Goal: Information Seeking & Learning: Learn about a topic

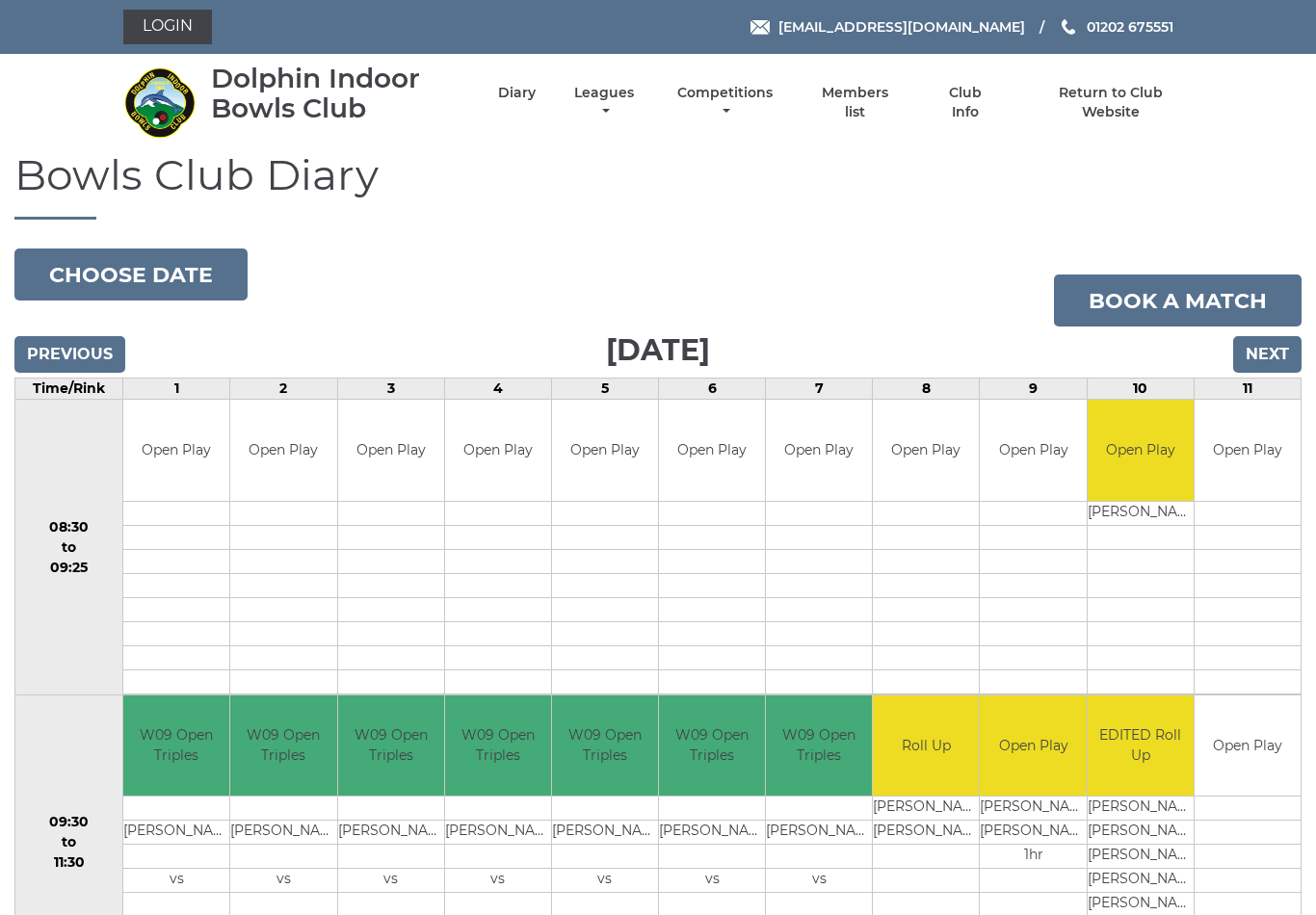
click at [1265, 348] on input "Next" at bounding box center [1267, 354] width 68 height 37
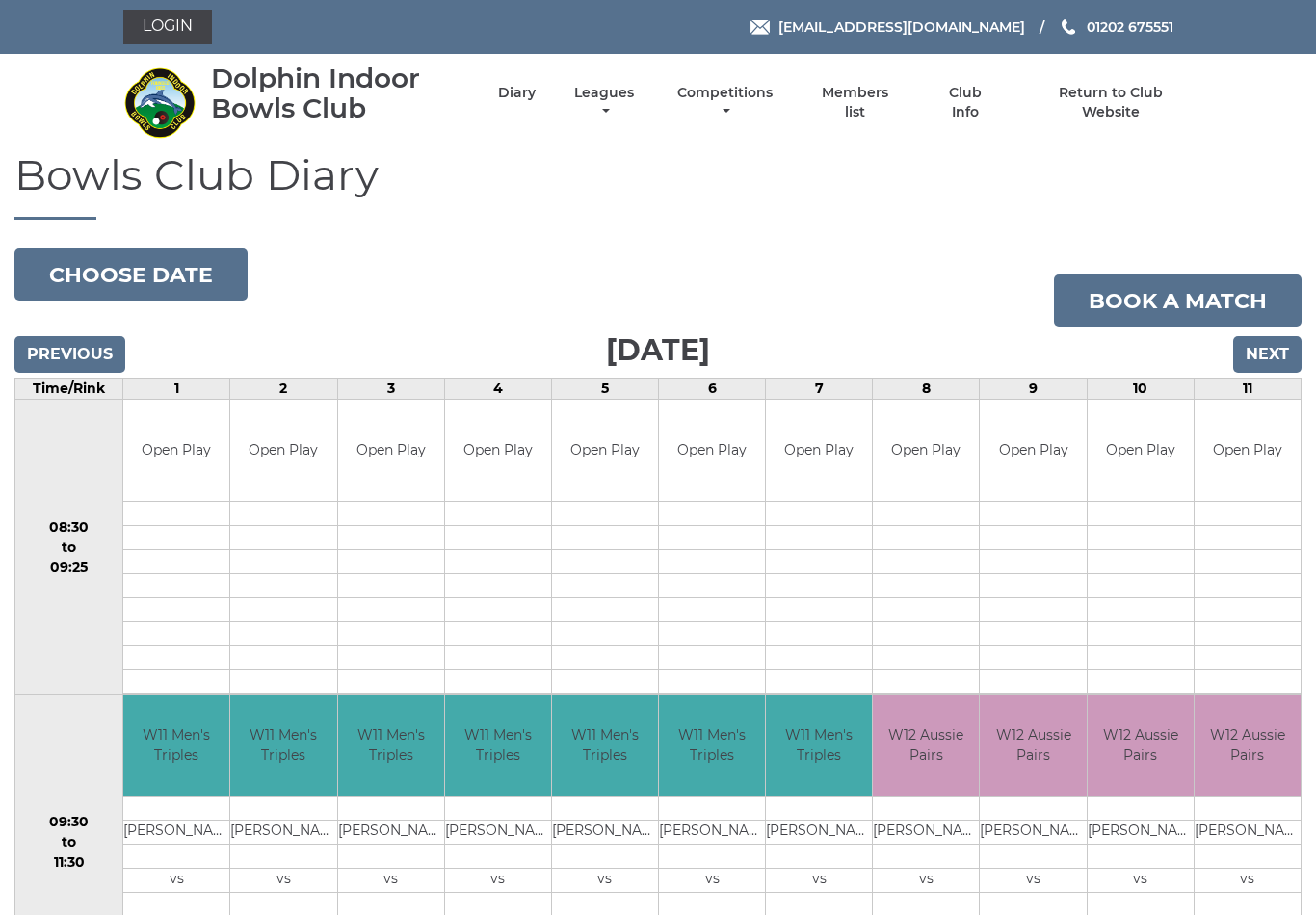
click at [1265, 351] on input "Next" at bounding box center [1267, 354] width 68 height 37
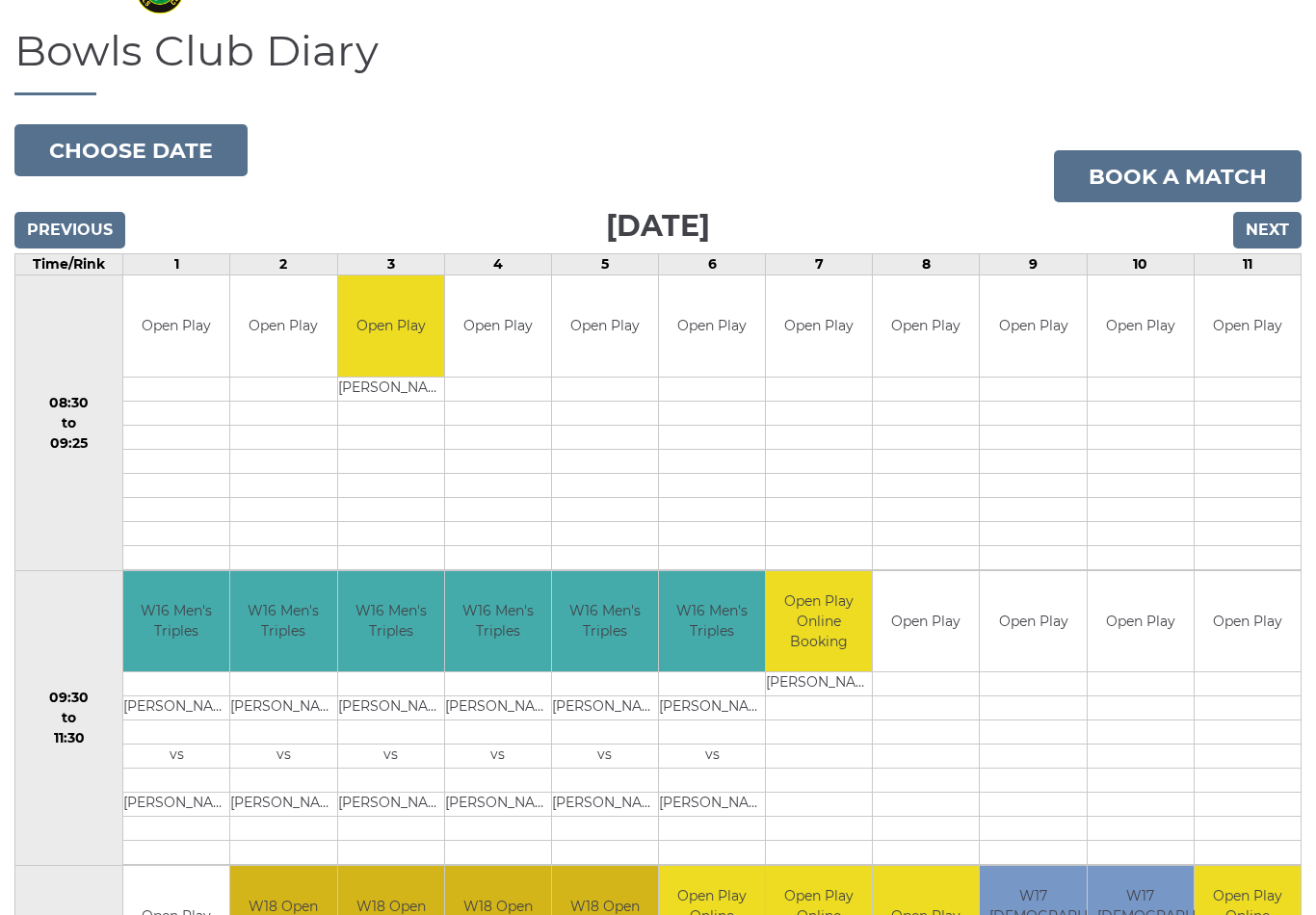
scroll to position [120, 0]
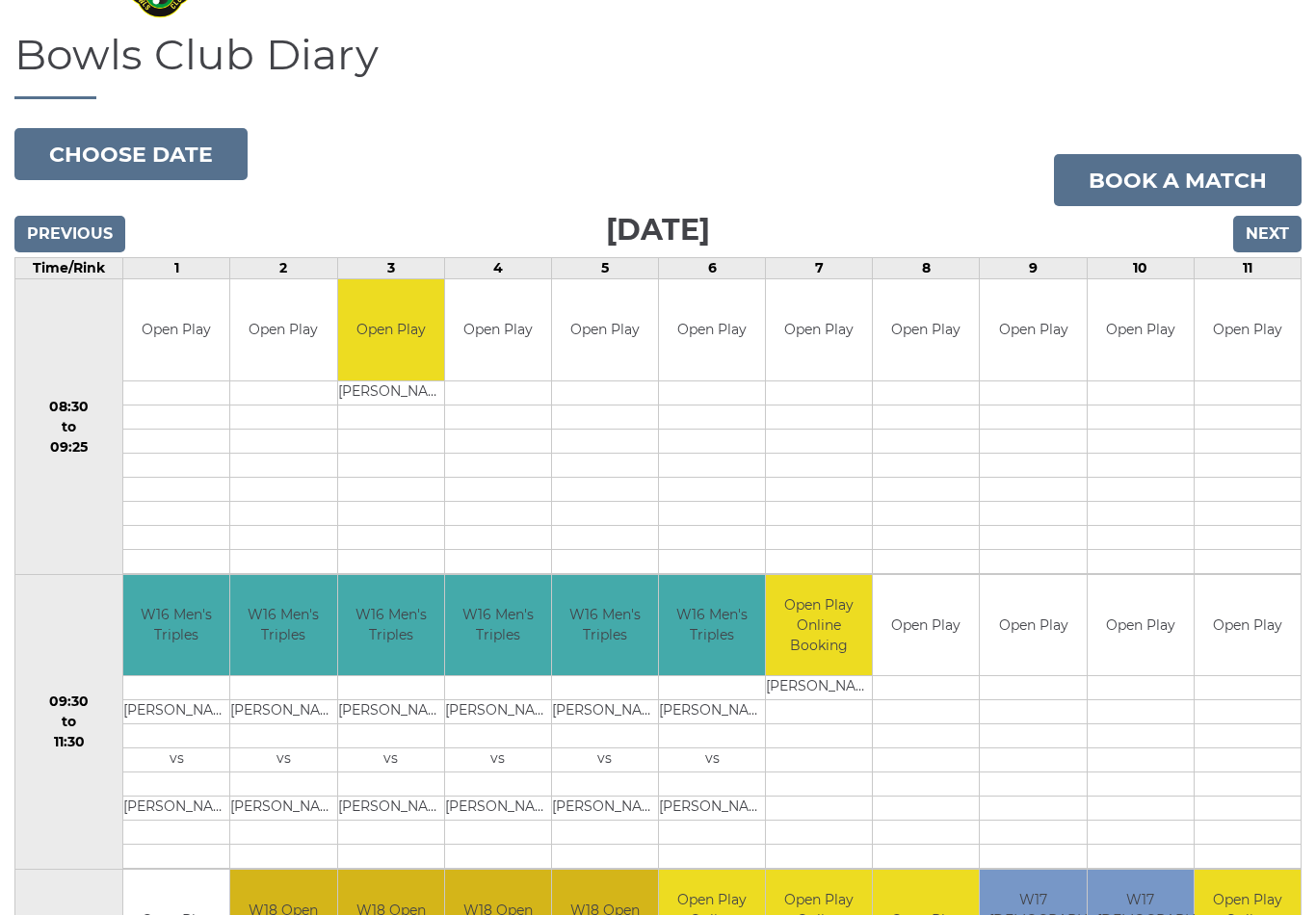
click at [1263, 227] on input "Next" at bounding box center [1267, 234] width 68 height 37
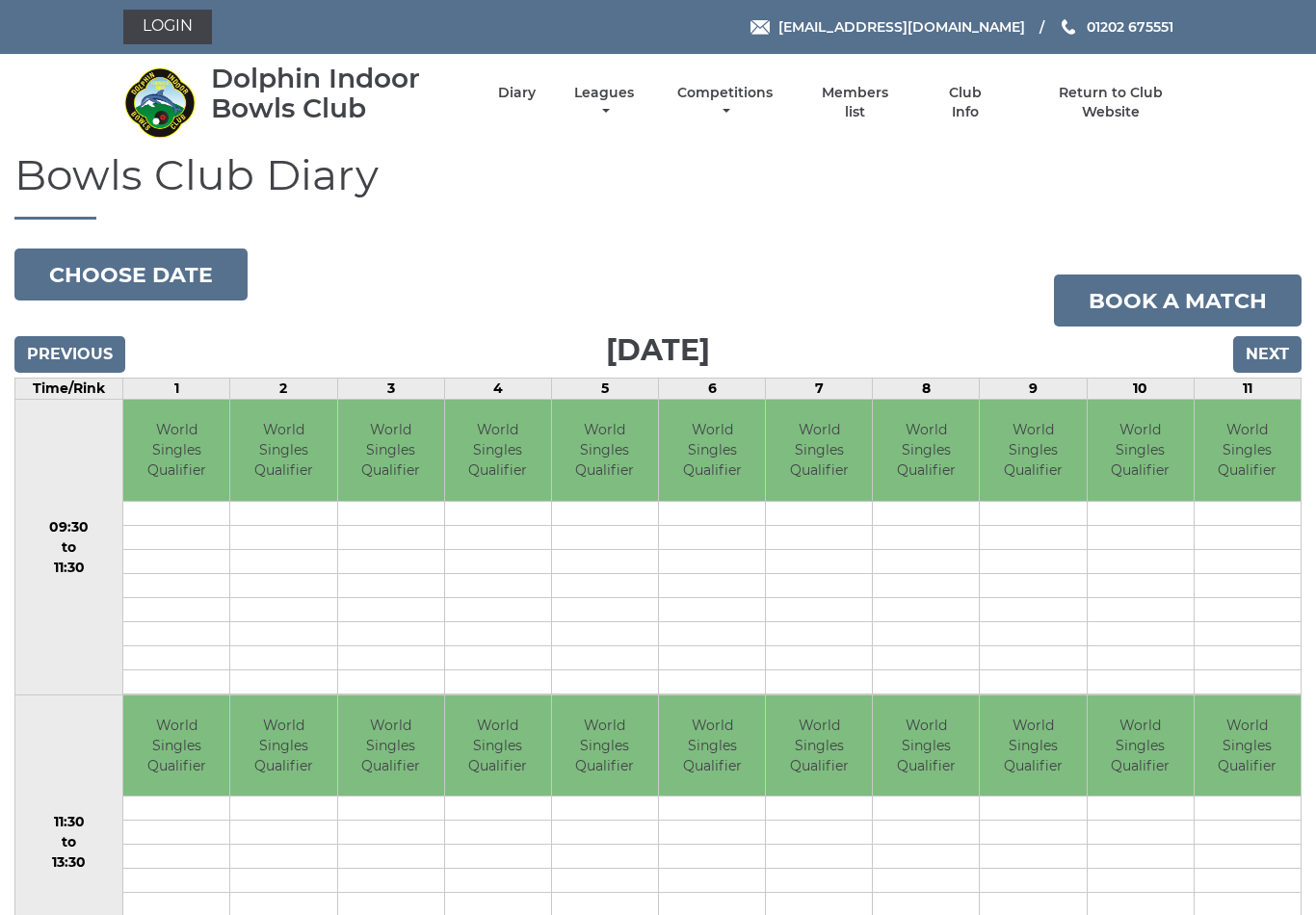
click at [1274, 344] on input "Next" at bounding box center [1267, 354] width 68 height 37
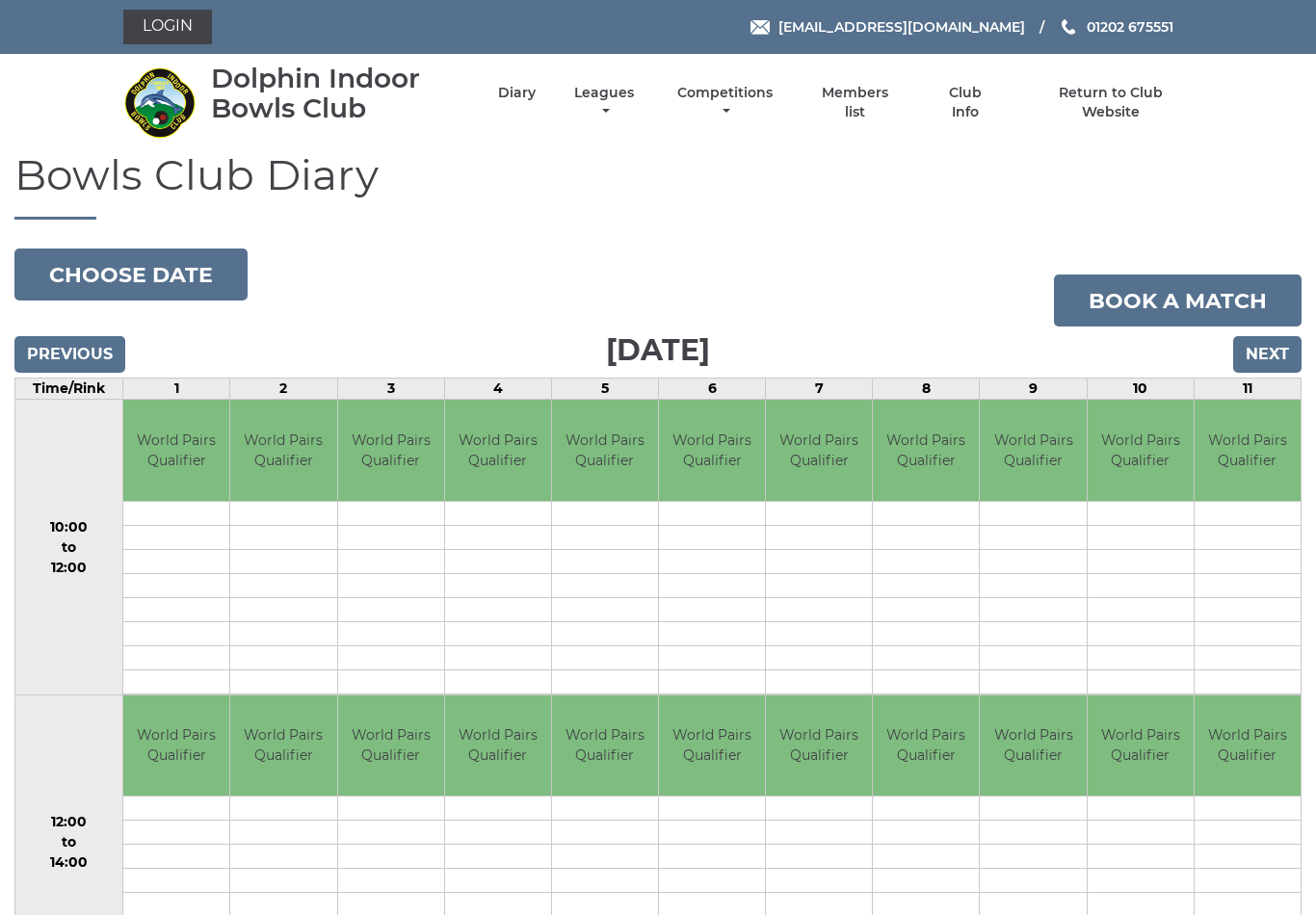
click at [1257, 350] on input "Next" at bounding box center [1267, 354] width 68 height 37
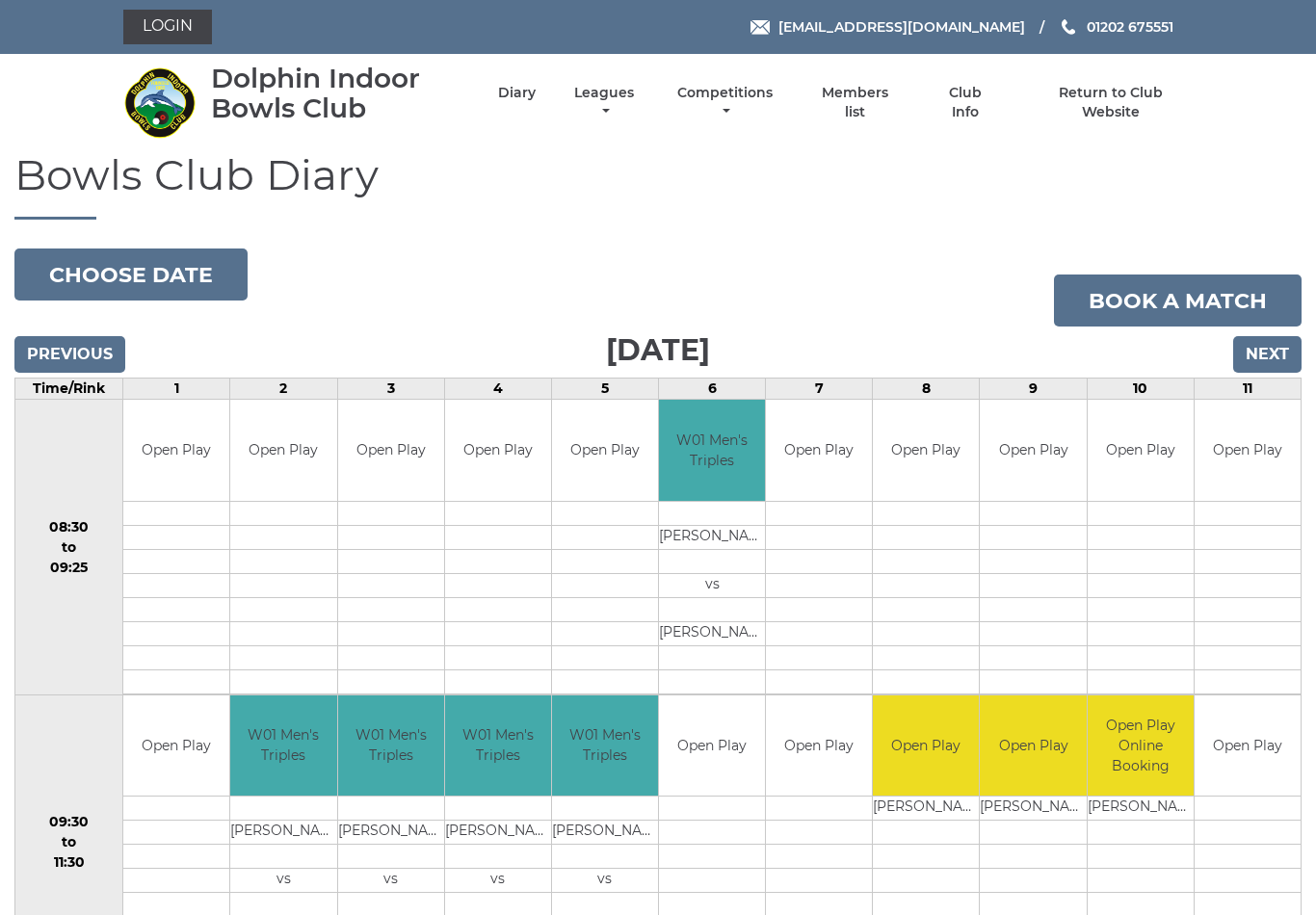
click at [1273, 352] on input "Next" at bounding box center [1267, 354] width 68 height 37
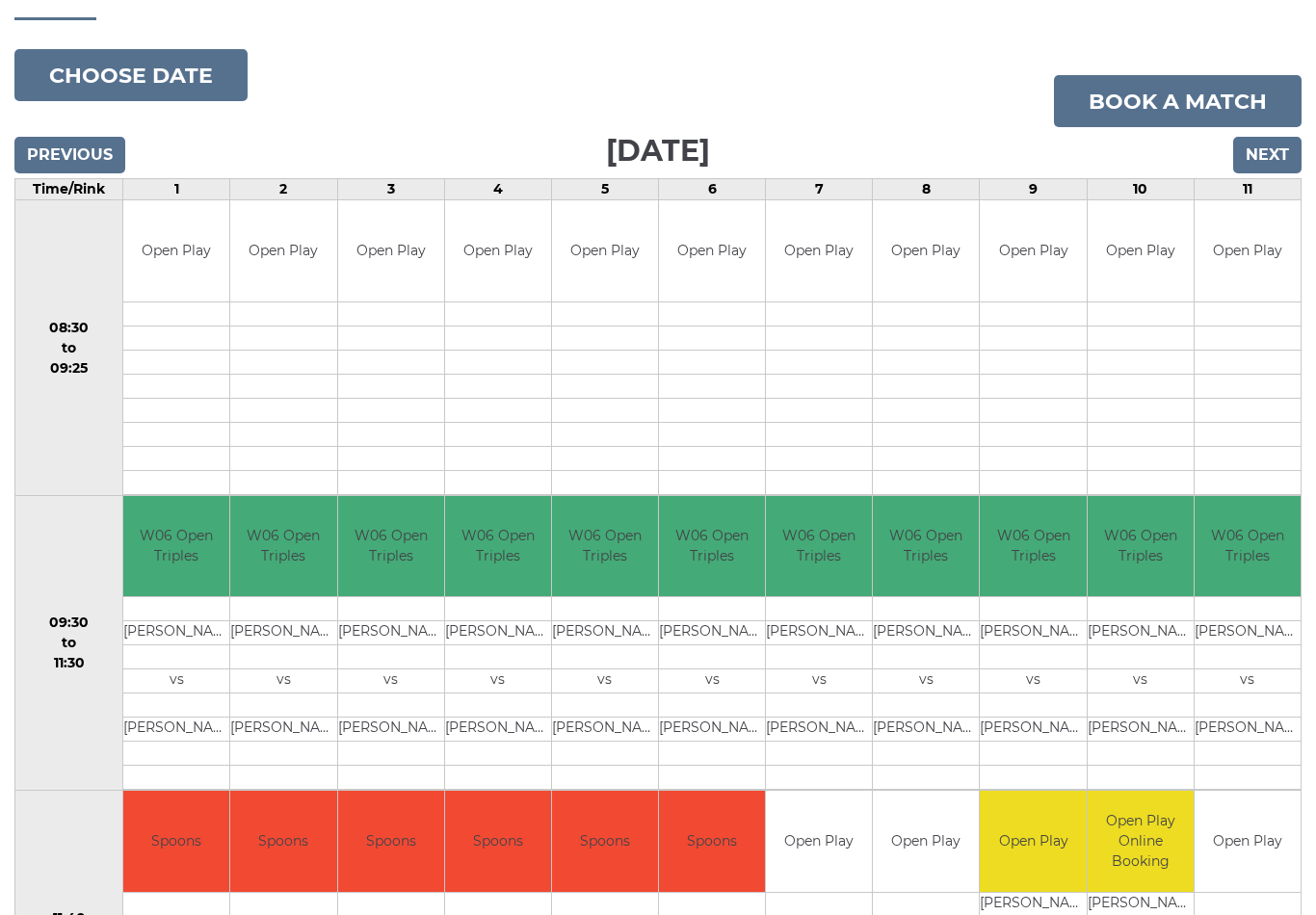
scroll to position [155, 0]
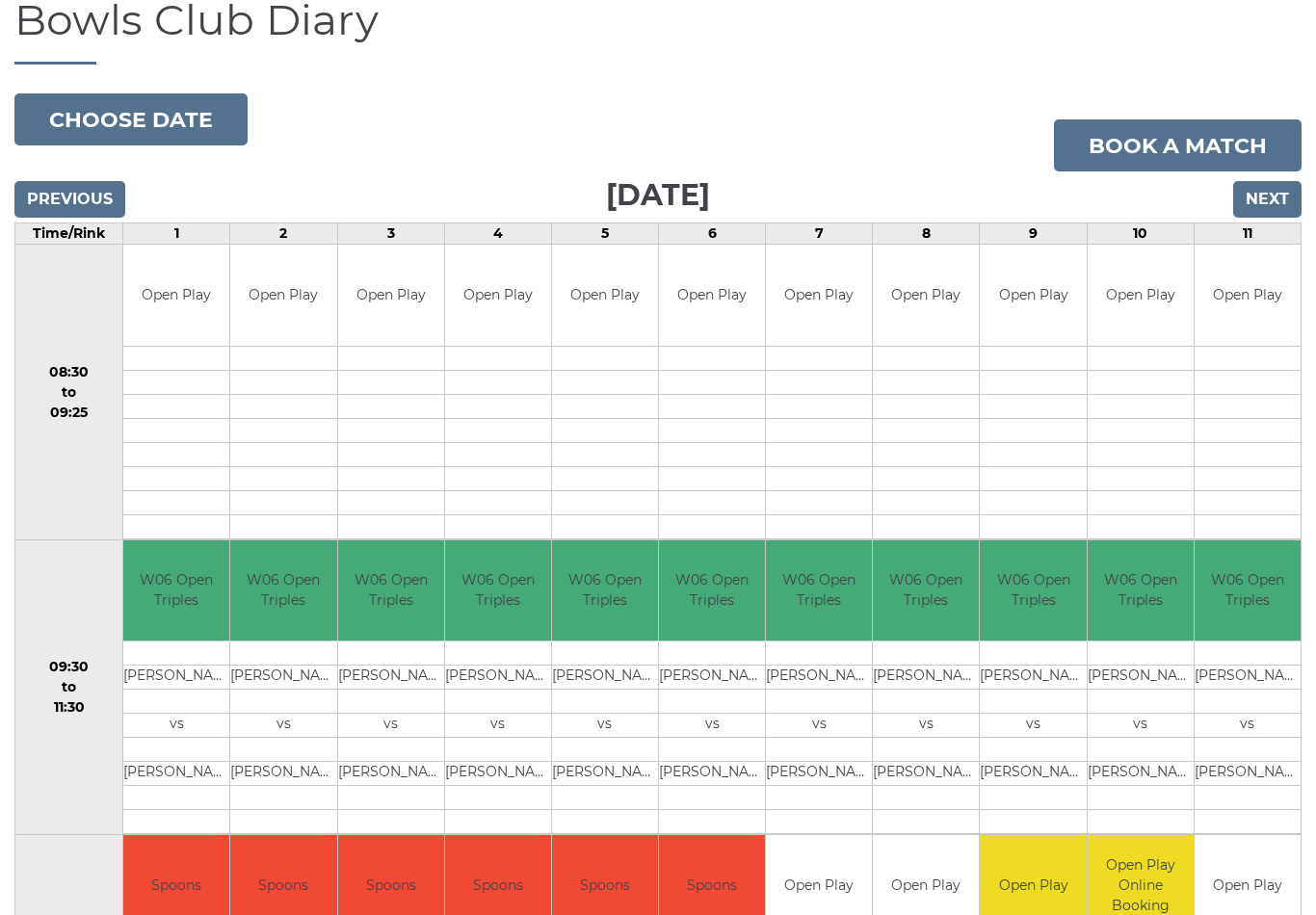
click at [1275, 190] on input "Next" at bounding box center [1267, 199] width 68 height 37
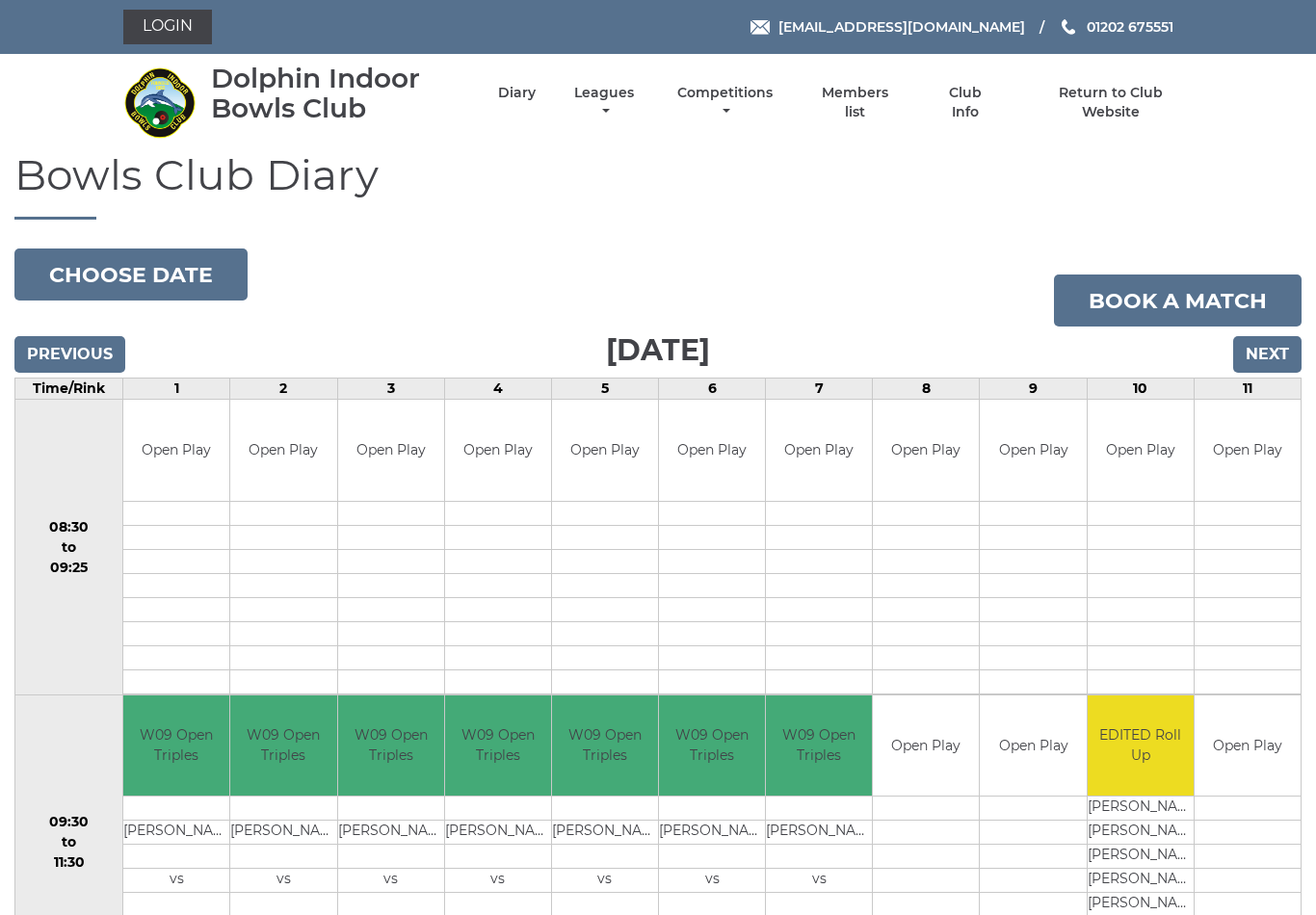
click at [624, 96] on link "Leagues" at bounding box center [604, 102] width 69 height 38
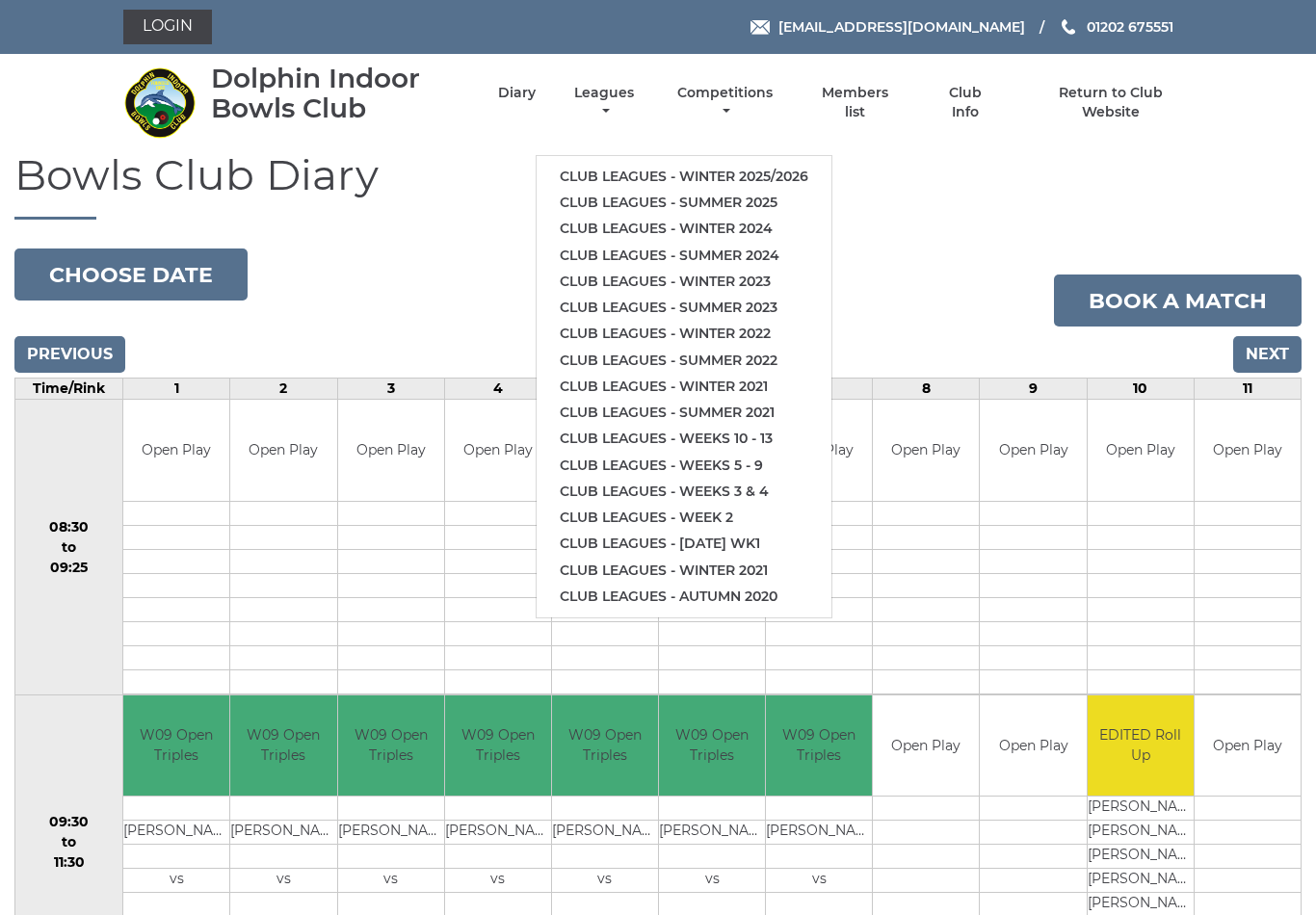
click at [751, 164] on link "Club leagues - Winter 2025/2026" at bounding box center [684, 177] width 295 height 26
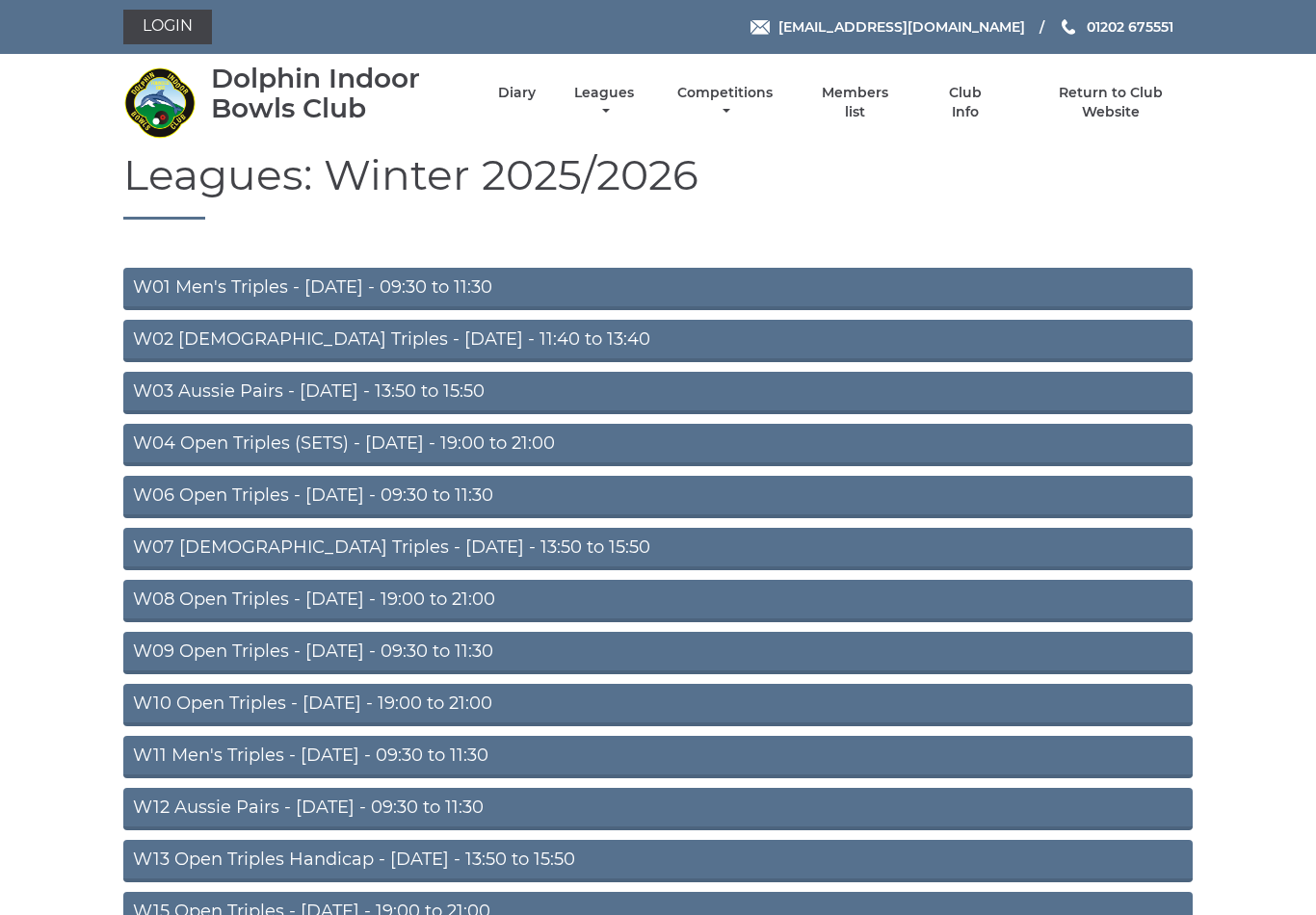
click at [415, 392] on link "W03 Aussie Pairs - Monday - 13:50 to 15:50" at bounding box center [658, 393] width 1070 height 43
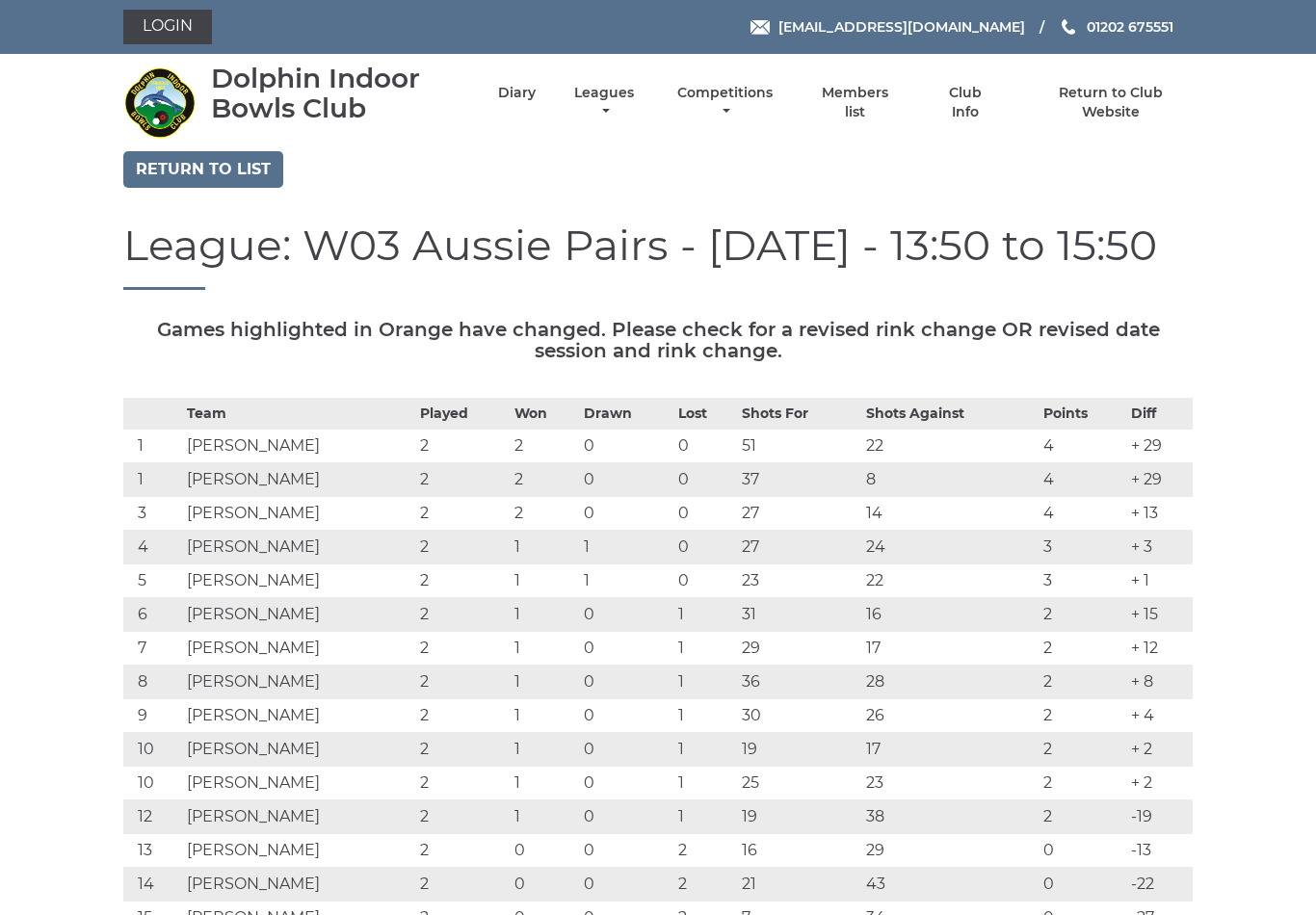
click at [212, 165] on link "Return to list" at bounding box center [202, 169] width 160 height 37
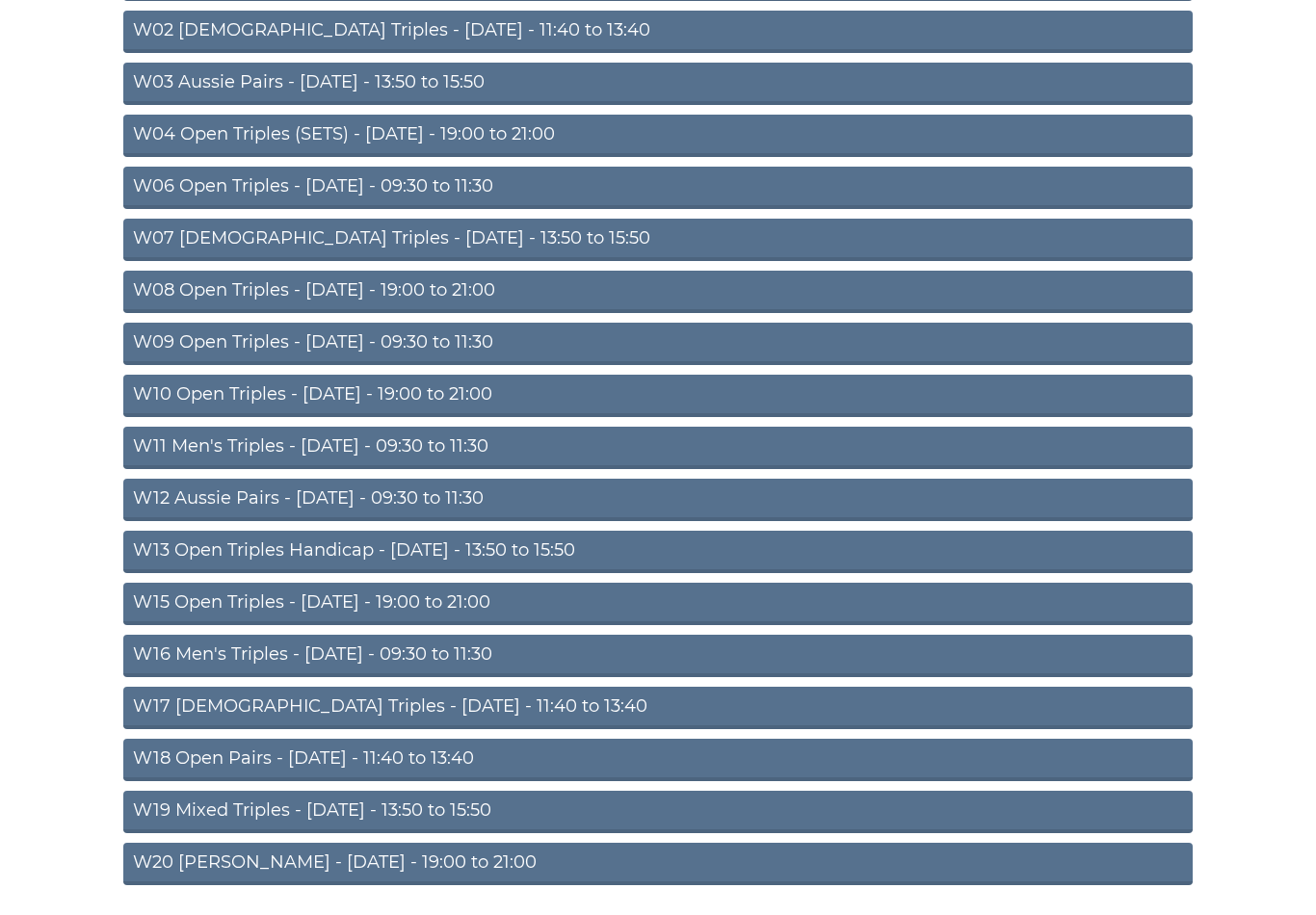
scroll to position [310, 0]
click at [524, 547] on link "W13 Open Triples Handicap - Thursday - 13:50 to 15:50" at bounding box center [658, 552] width 1070 height 43
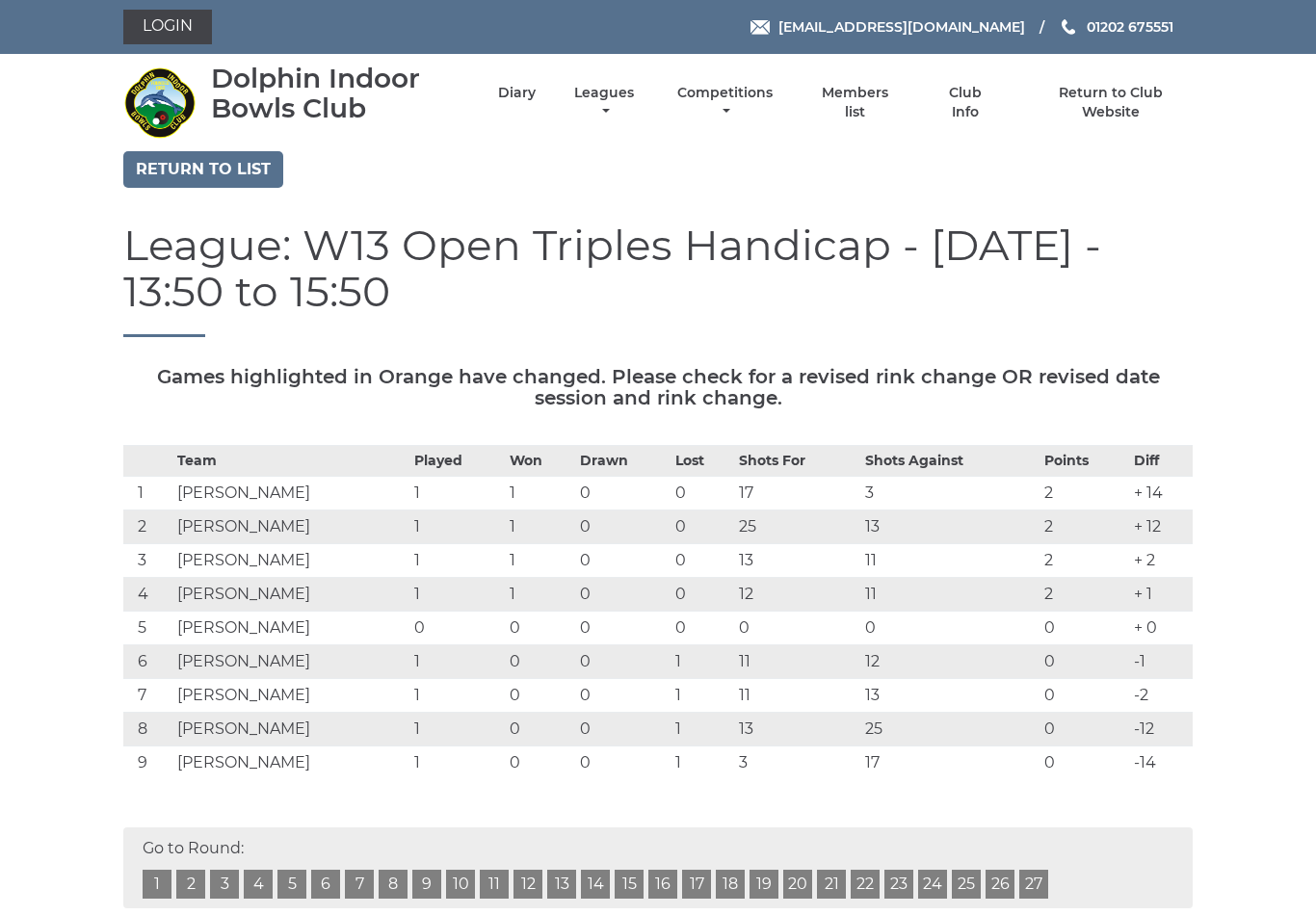
click at [194, 166] on link "Return to list" at bounding box center [202, 169] width 160 height 37
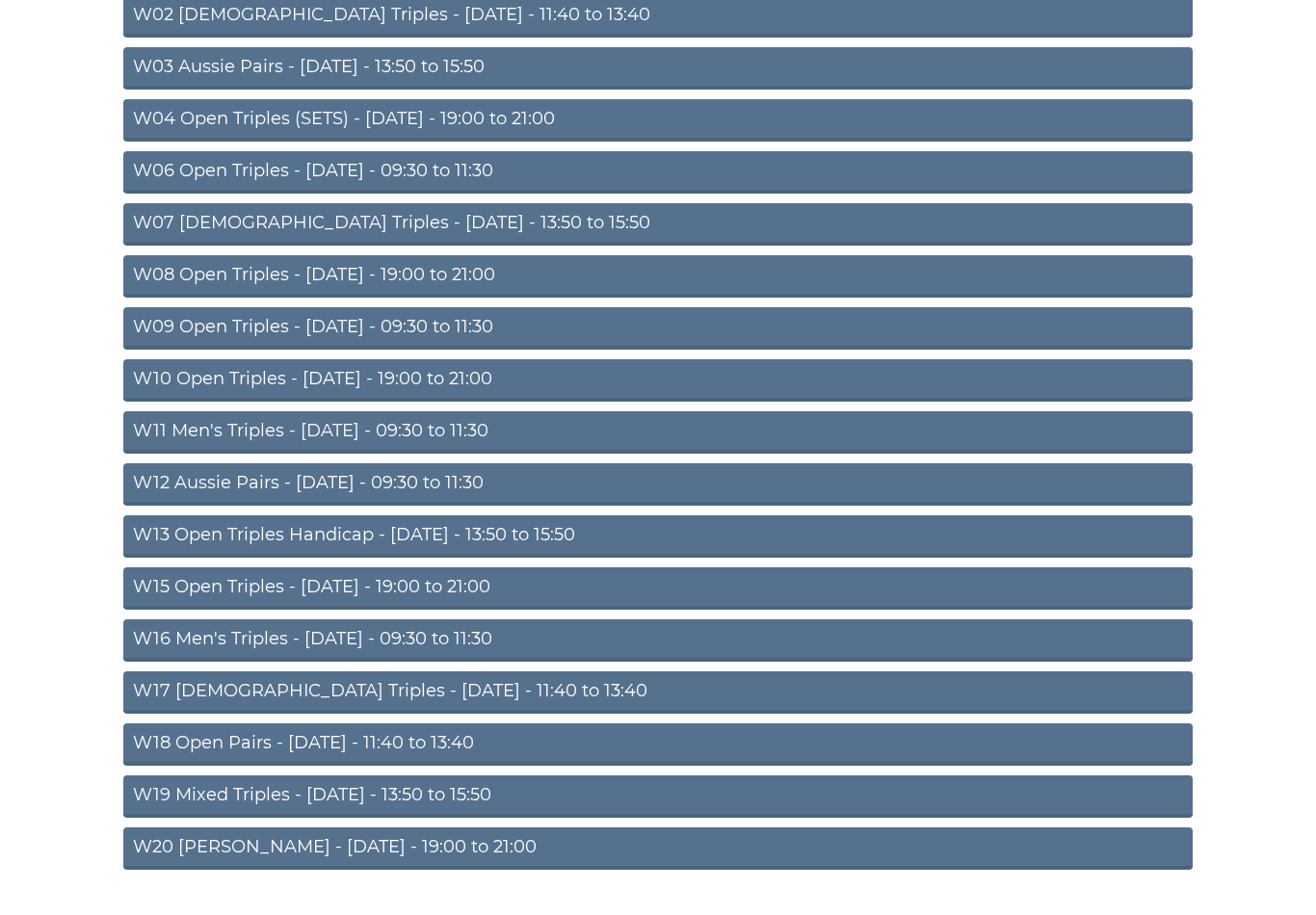
scroll to position [340, 0]
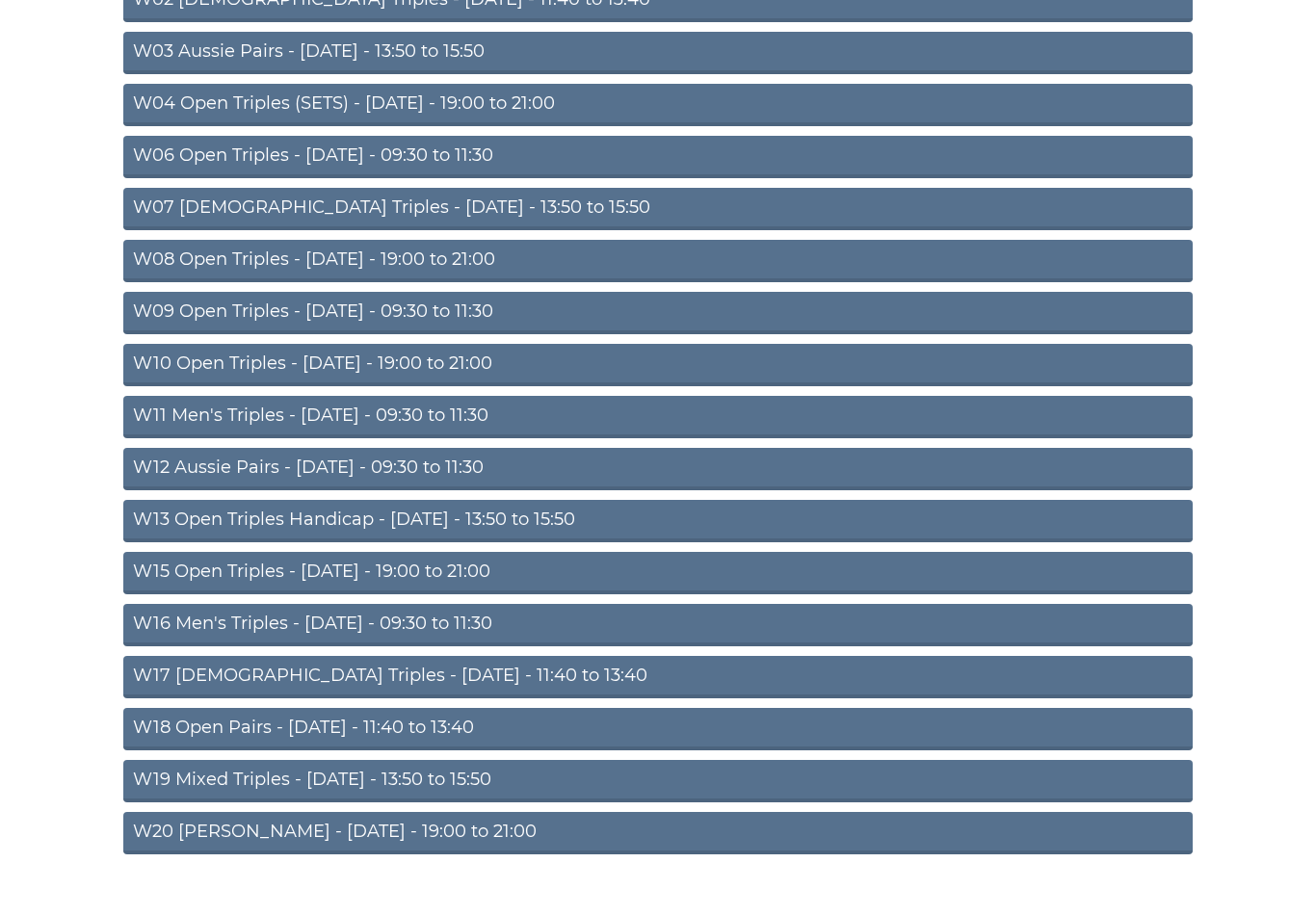
click at [413, 724] on link "W18 Open Pairs - [DATE] - 11:40 to 13:40" at bounding box center [658, 729] width 1070 height 43
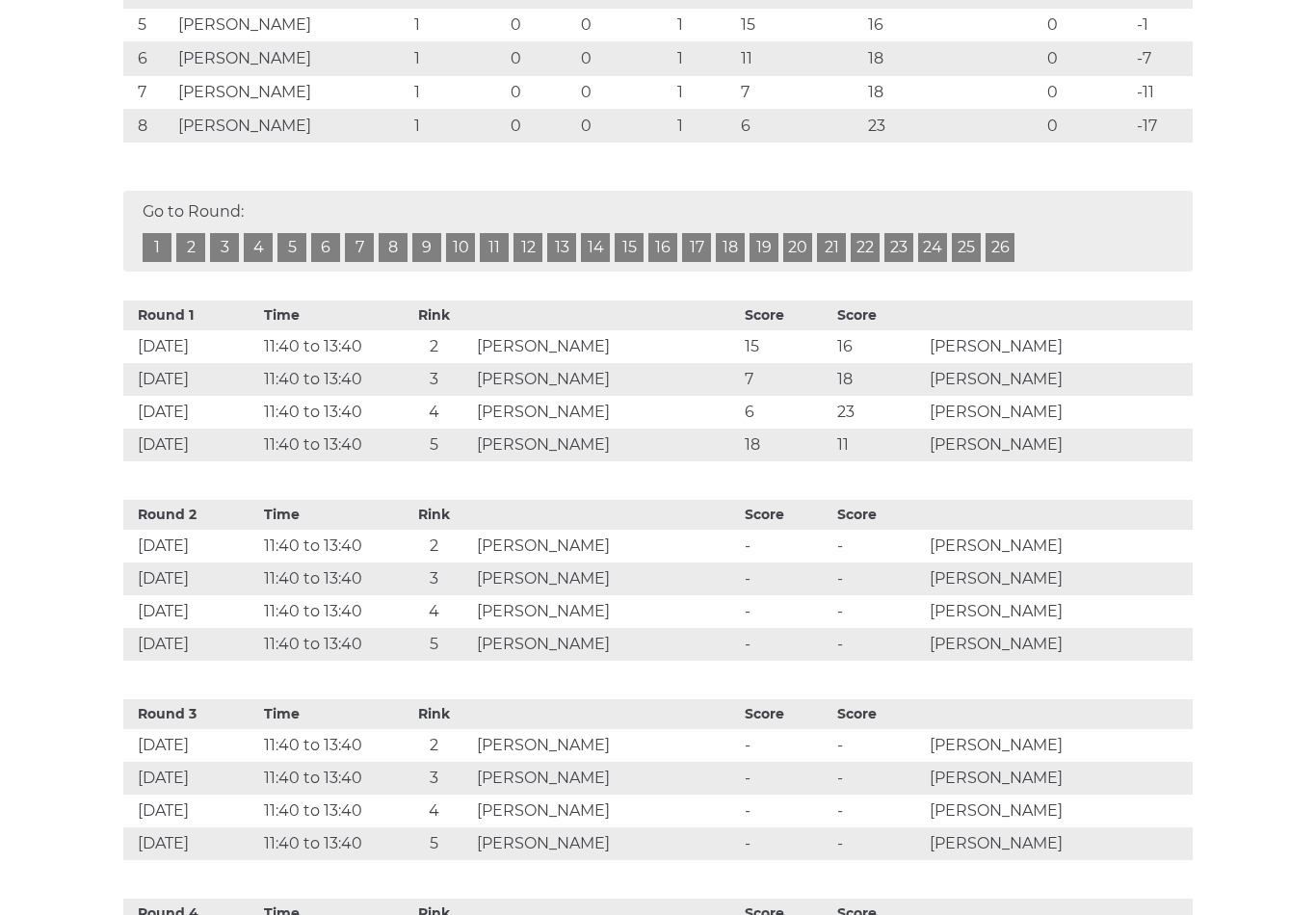
scroll to position [556, 0]
